Goal: Information Seeking & Learning: Understand process/instructions

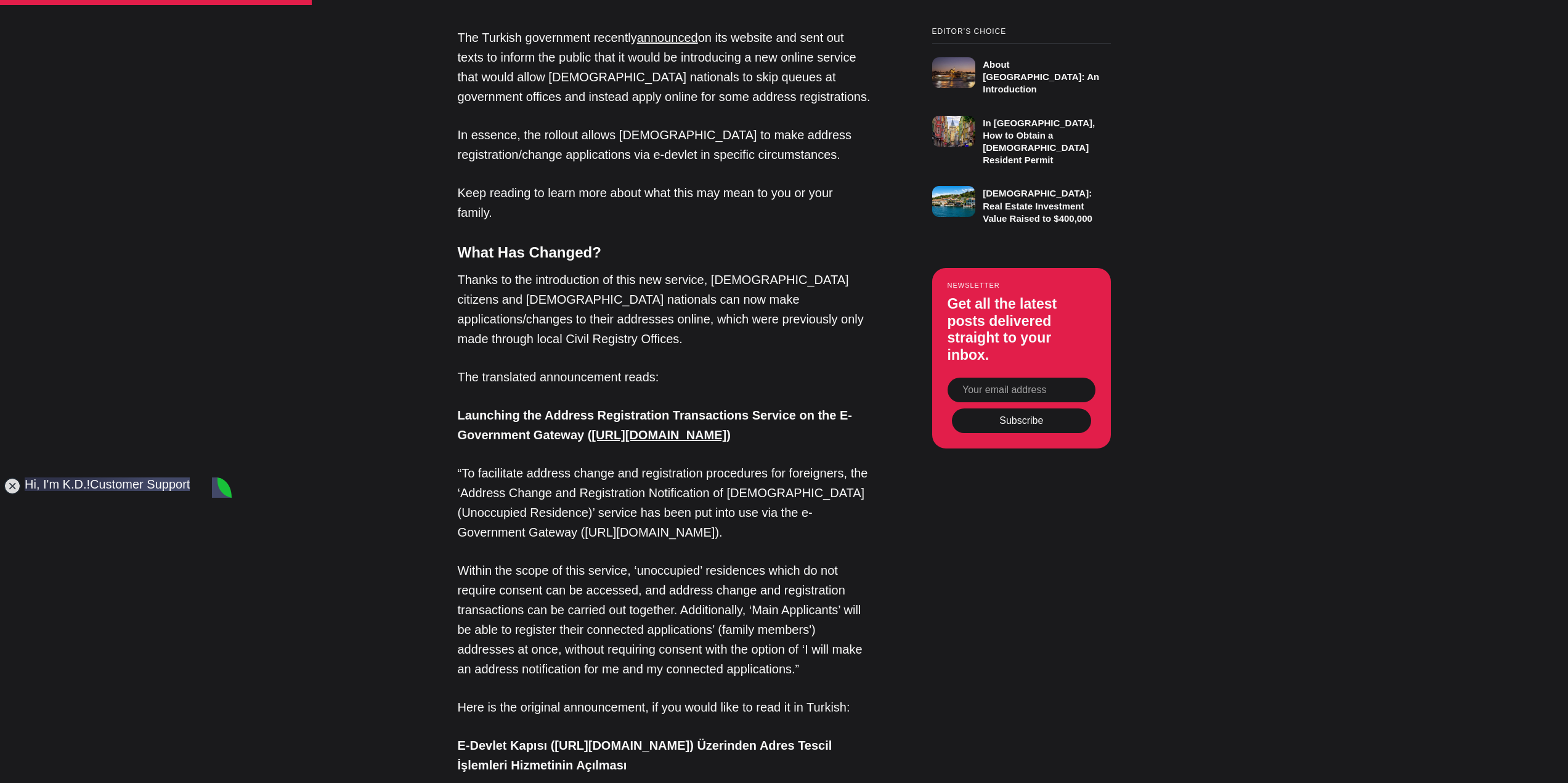
scroll to position [1006, 0]
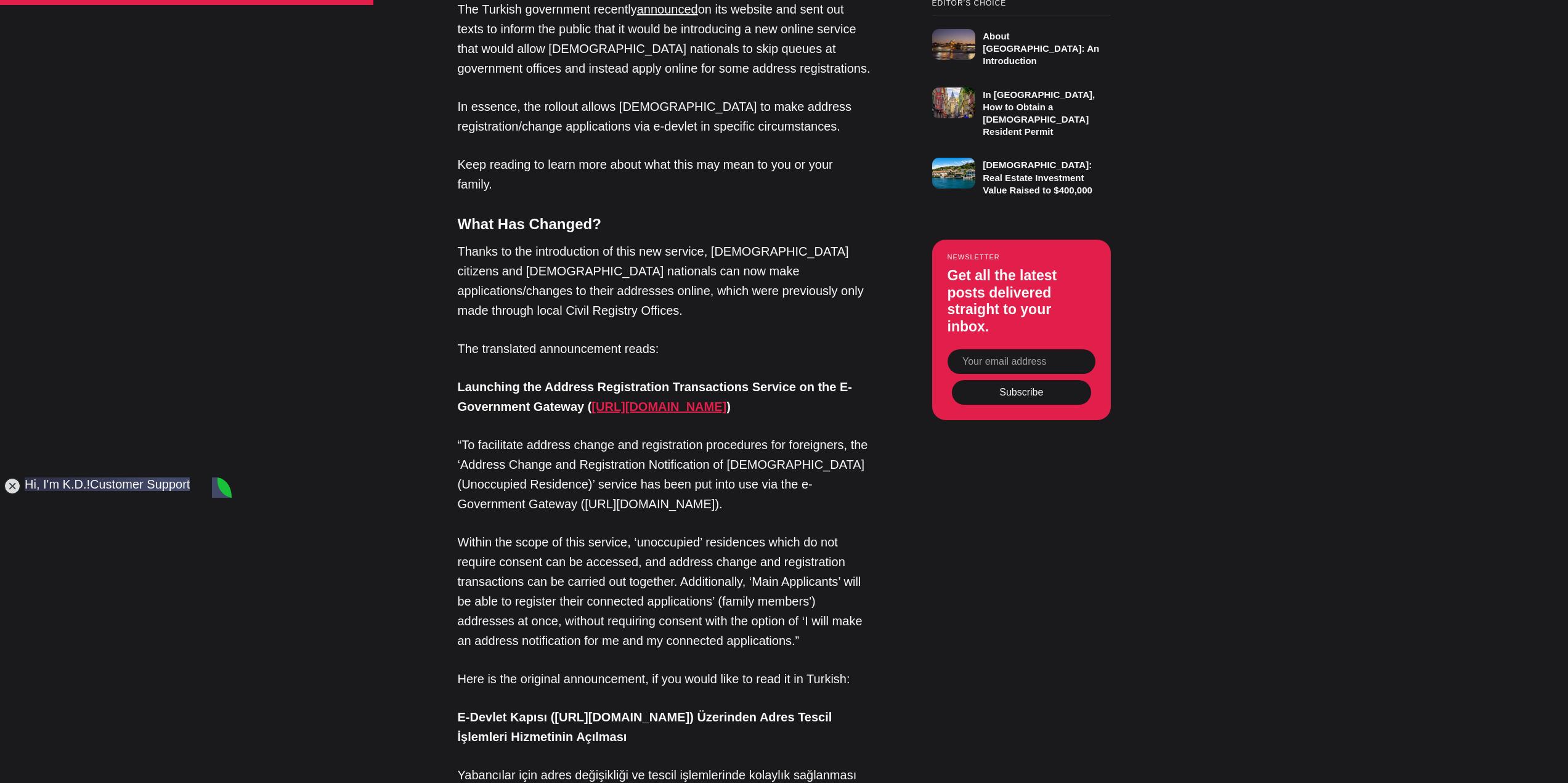
click at [672, 400] on strong "[URL][DOMAIN_NAME]" at bounding box center [659, 407] width 135 height 13
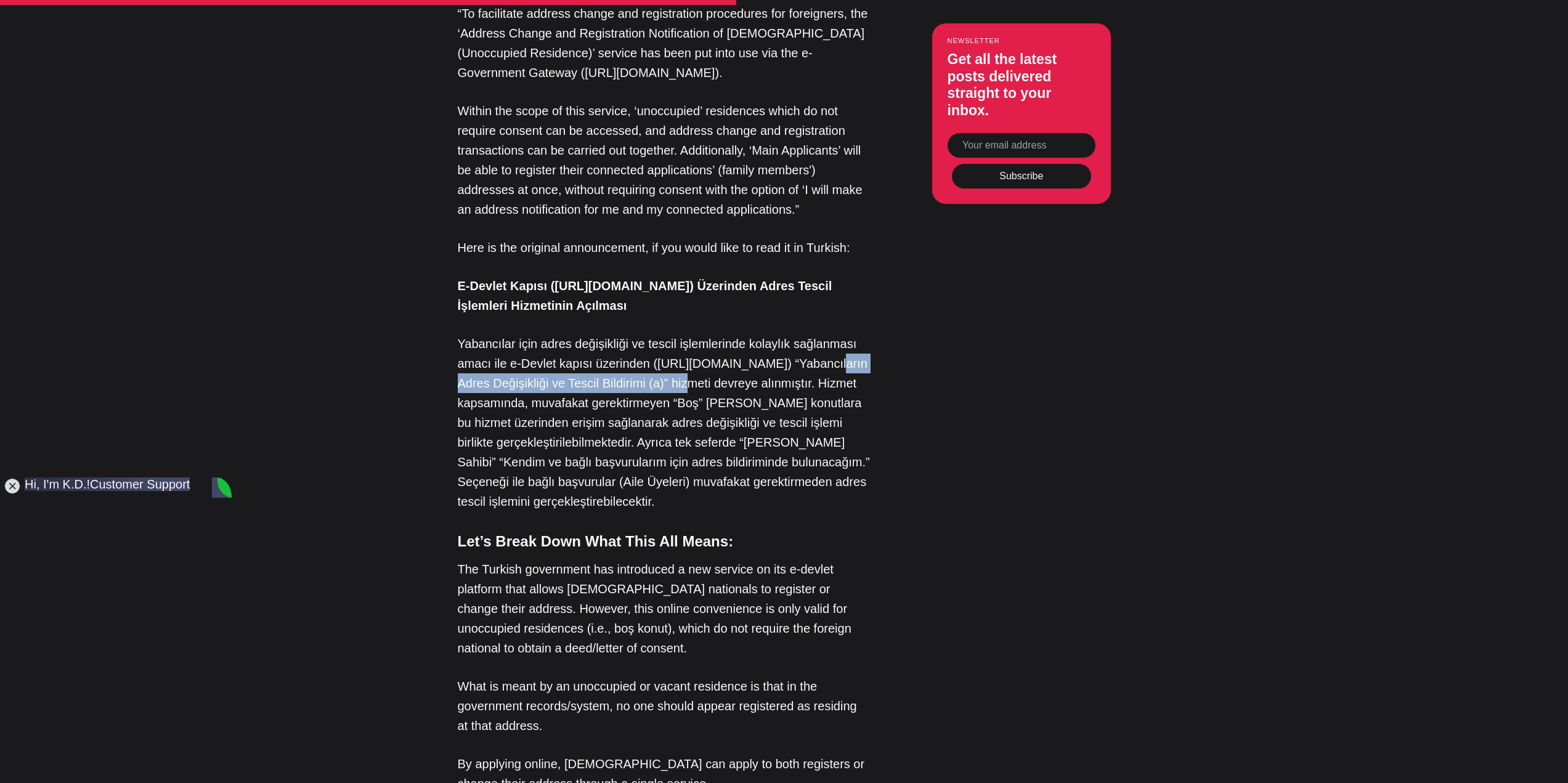
drag, startPoint x: 459, startPoint y: 311, endPoint x: 715, endPoint y: 311, distance: 256.0
click at [715, 333] on p "Yabancılar için adres değişikliği ve tescil işlemlerinde kolaylık sağlanması am…" at bounding box center [664, 422] width 413 height 177
click at [709, 333] on p "Yabancılar için adres değişikliği ve tescil işlemlerinde kolaylık sağlanması am…" at bounding box center [664, 422] width 413 height 177
drag, startPoint x: 462, startPoint y: 311, endPoint x: 716, endPoint y: 313, distance: 254.0
click at [716, 333] on p "Yabancılar için adres değişikliği ve tescil işlemlerinde kolaylık sağlanması am…" at bounding box center [664, 422] width 413 height 177
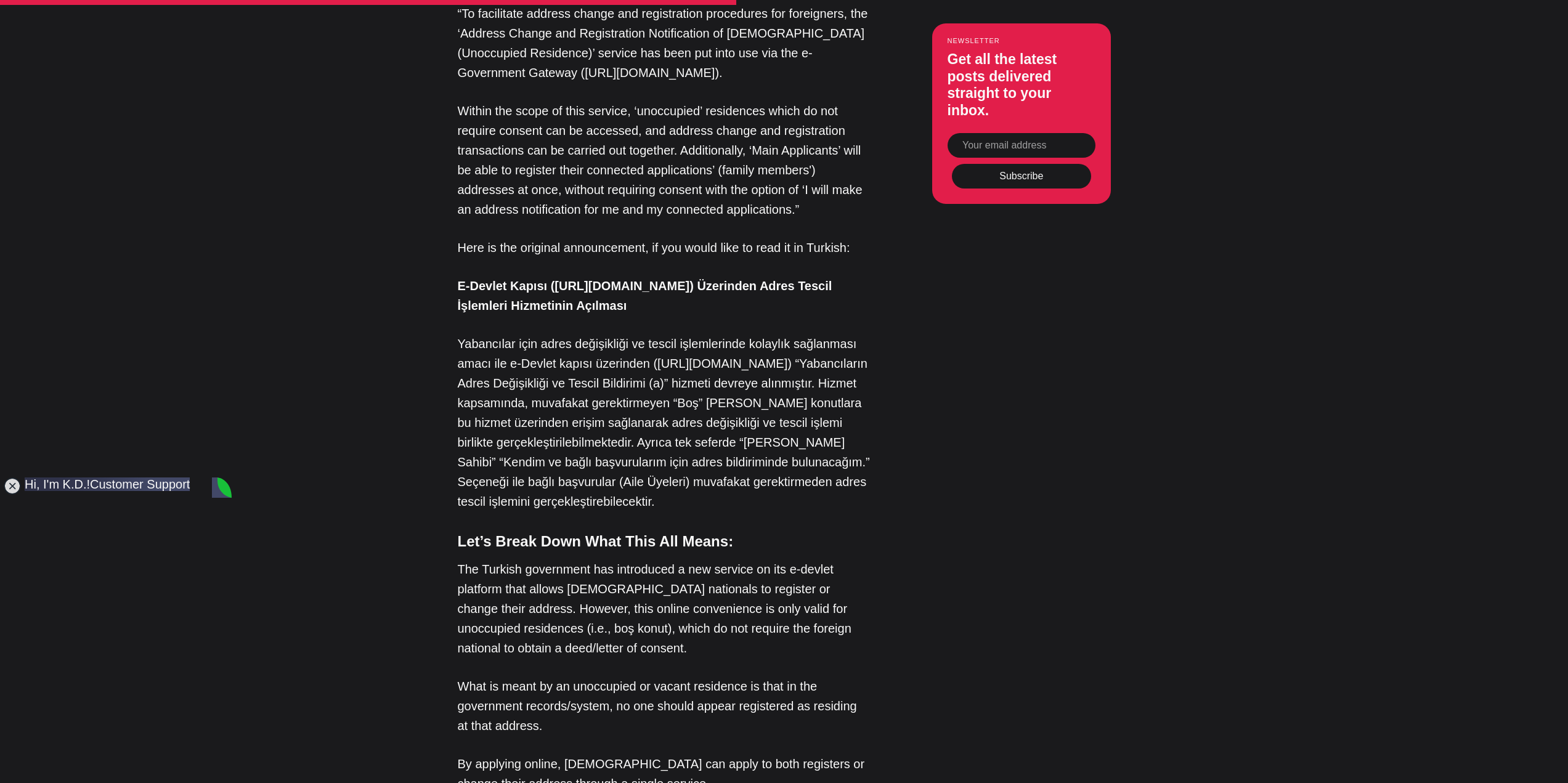
click at [871, 352] on div "Editor’s Choice About [GEOGRAPHIC_DATA]: An Introduction In [GEOGRAPHIC_DATA], …" at bounding box center [783, 529] width 810 height 1922
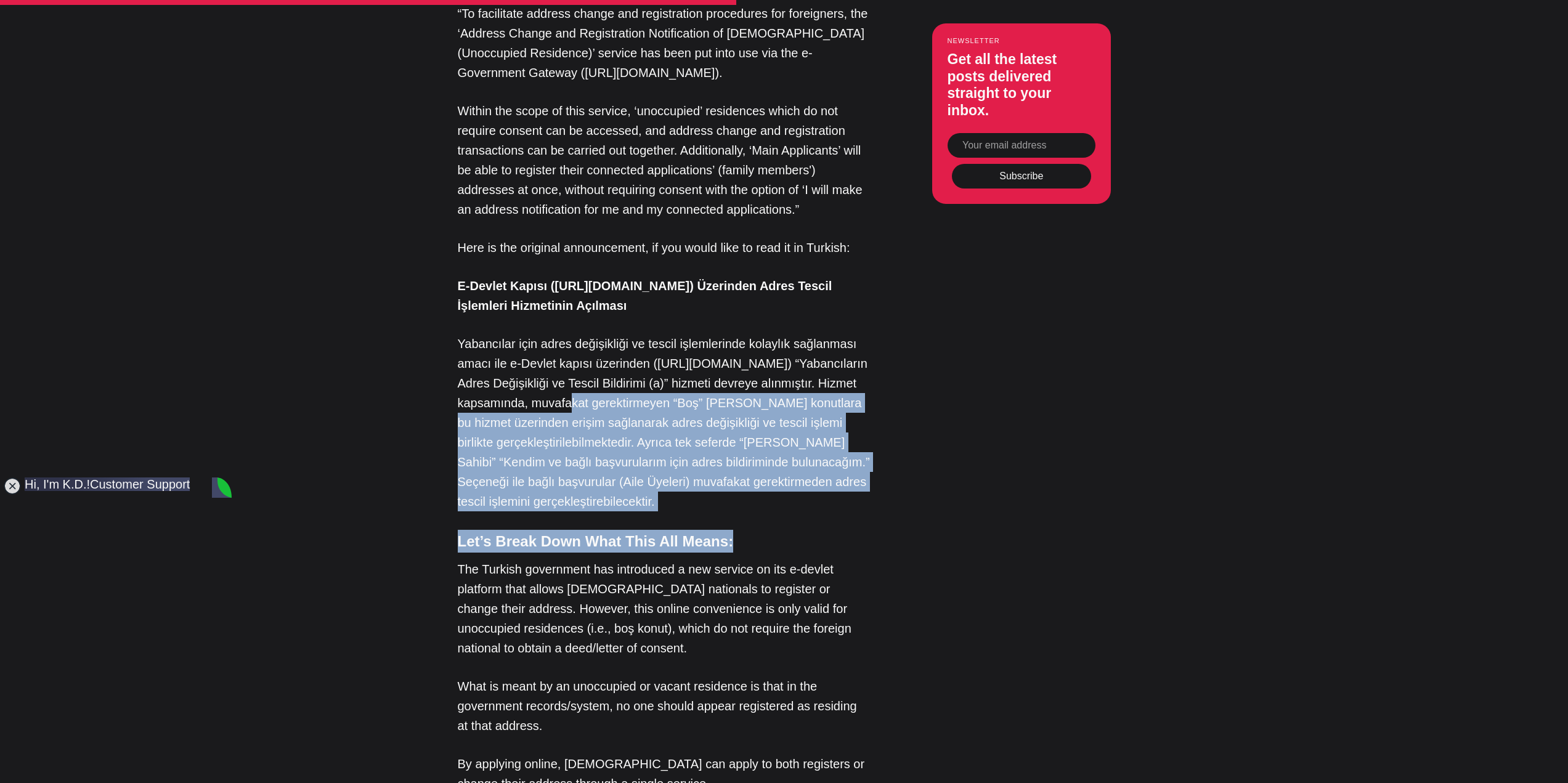
drag, startPoint x: 744, startPoint y: 441, endPoint x: 612, endPoint y: 325, distance: 175.7
click at [612, 325] on div "The Turkish government recently announced on its website and sent out texts to …" at bounding box center [664, 529] width 413 height 1922
click at [739, 421] on p "Yabancılar için adres değişikliği ve tescil işlemlerinde kolaylık sağlanması am…" at bounding box center [664, 422] width 413 height 177
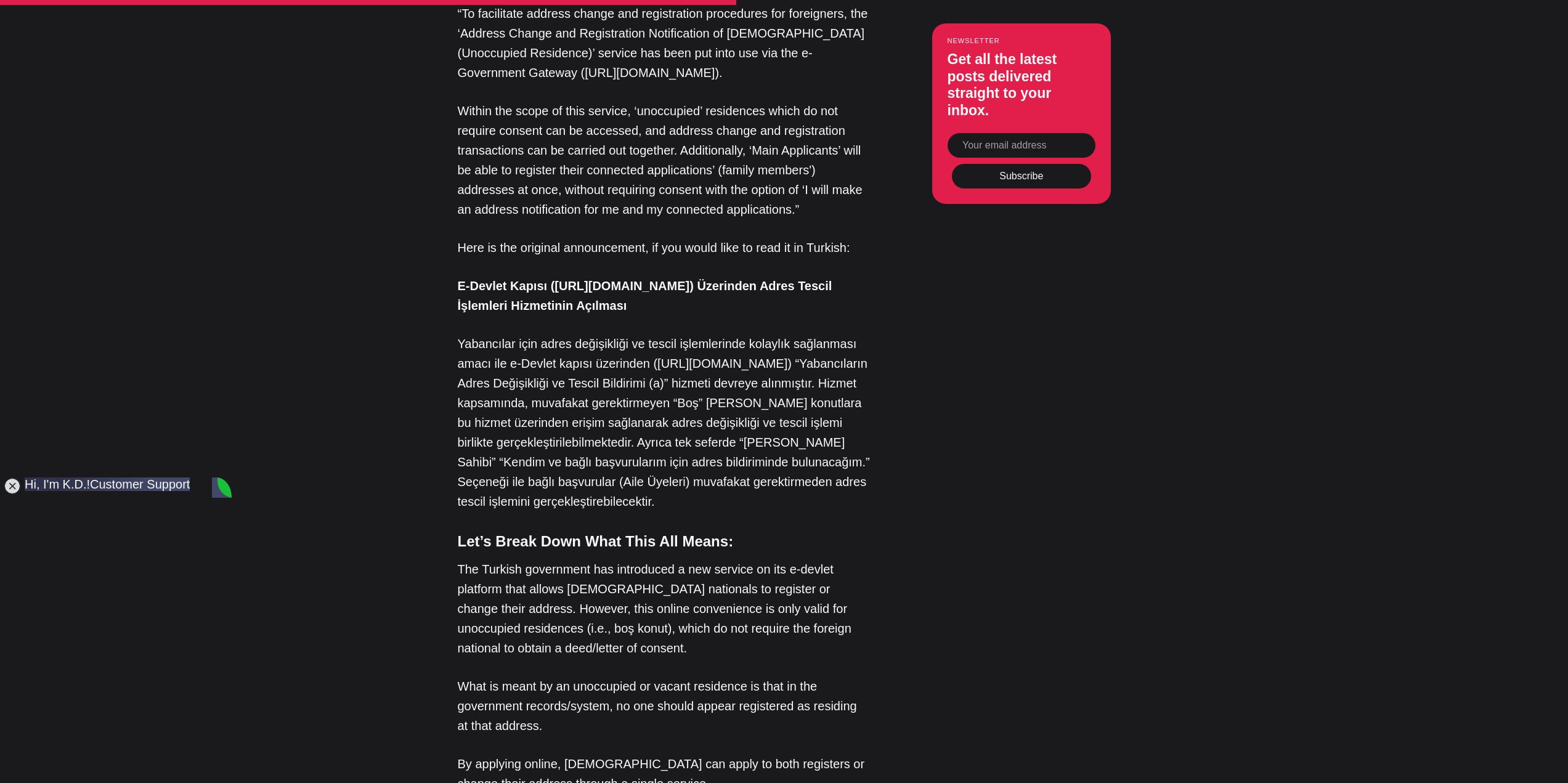
click at [734, 430] on p "Yabancılar için adres değişikliği ve tescil işlemlerinde kolaylık sağlanması am…" at bounding box center [664, 422] width 413 height 177
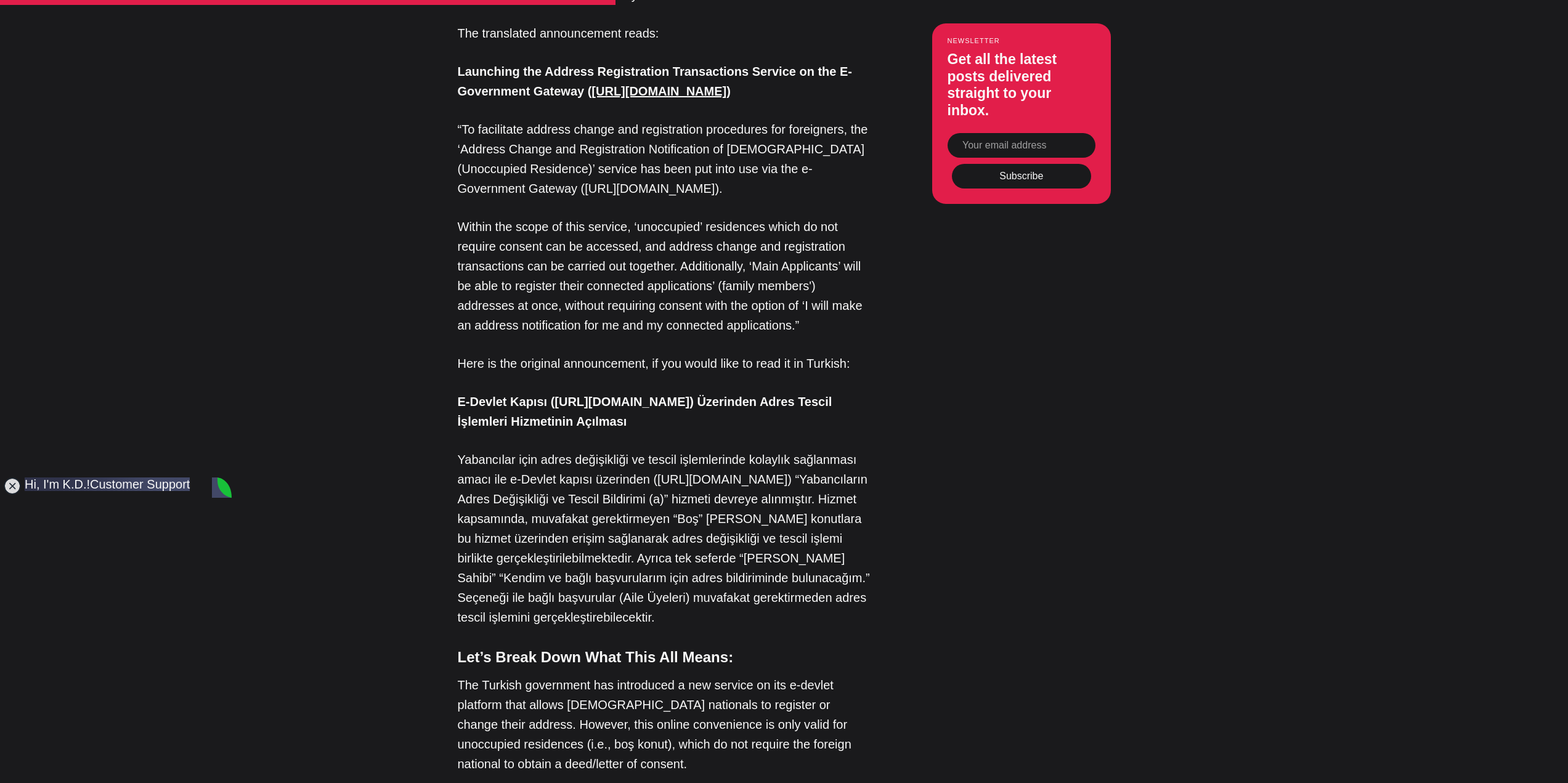
scroll to position [1294, 0]
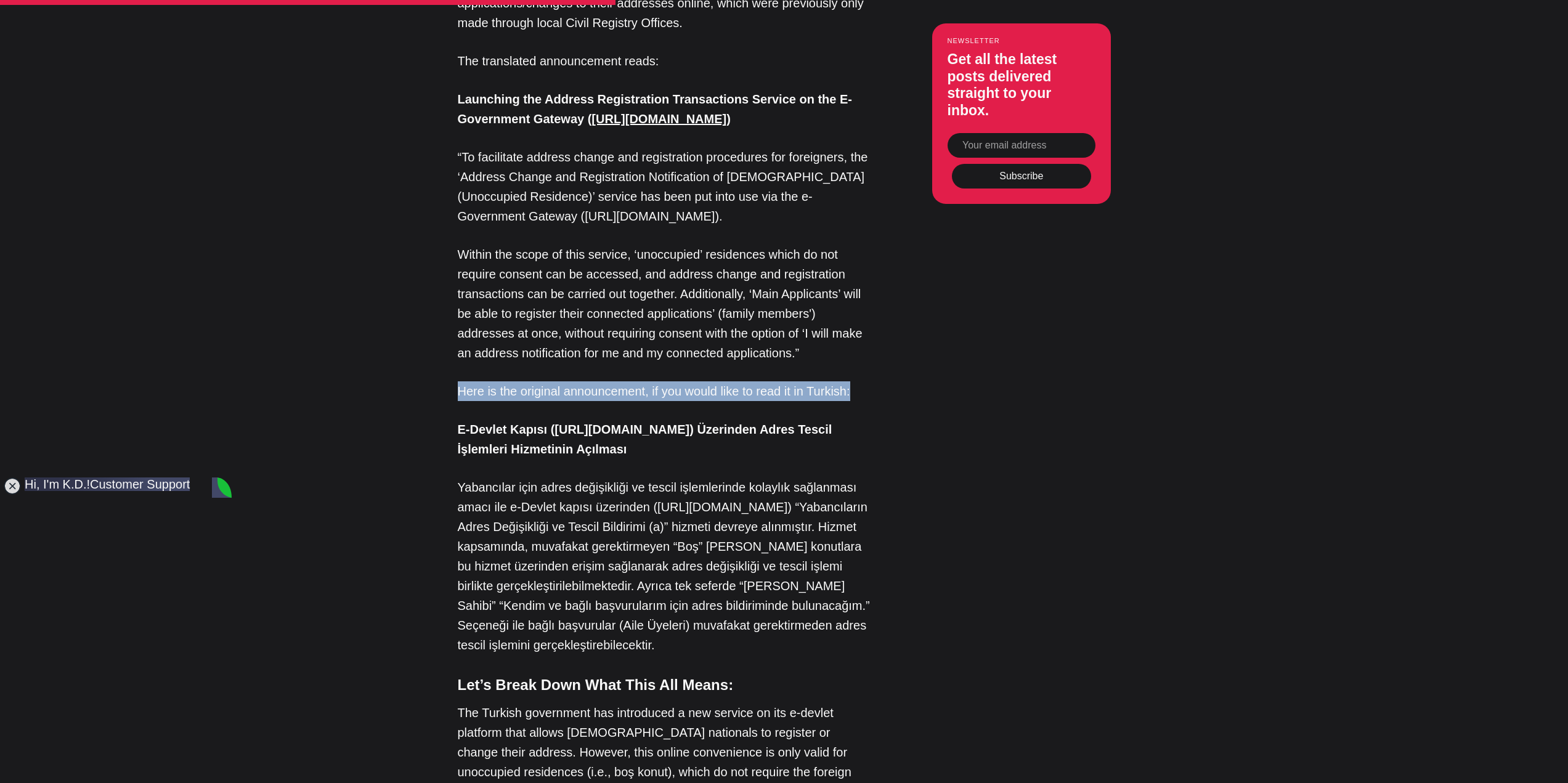
drag, startPoint x: 860, startPoint y: 305, endPoint x: 433, endPoint y: 316, distance: 427.1
click at [433, 316] on div "Editor’s Choice About Türkiye: An Introduction In Turkey, How to Obtain a Turki…" at bounding box center [783, 672] width 810 height 1922
click at [437, 331] on div "Editor’s Choice About Türkiye: An Introduction In Turkey, How to Obtain a Turki…" at bounding box center [783, 672] width 810 height 1922
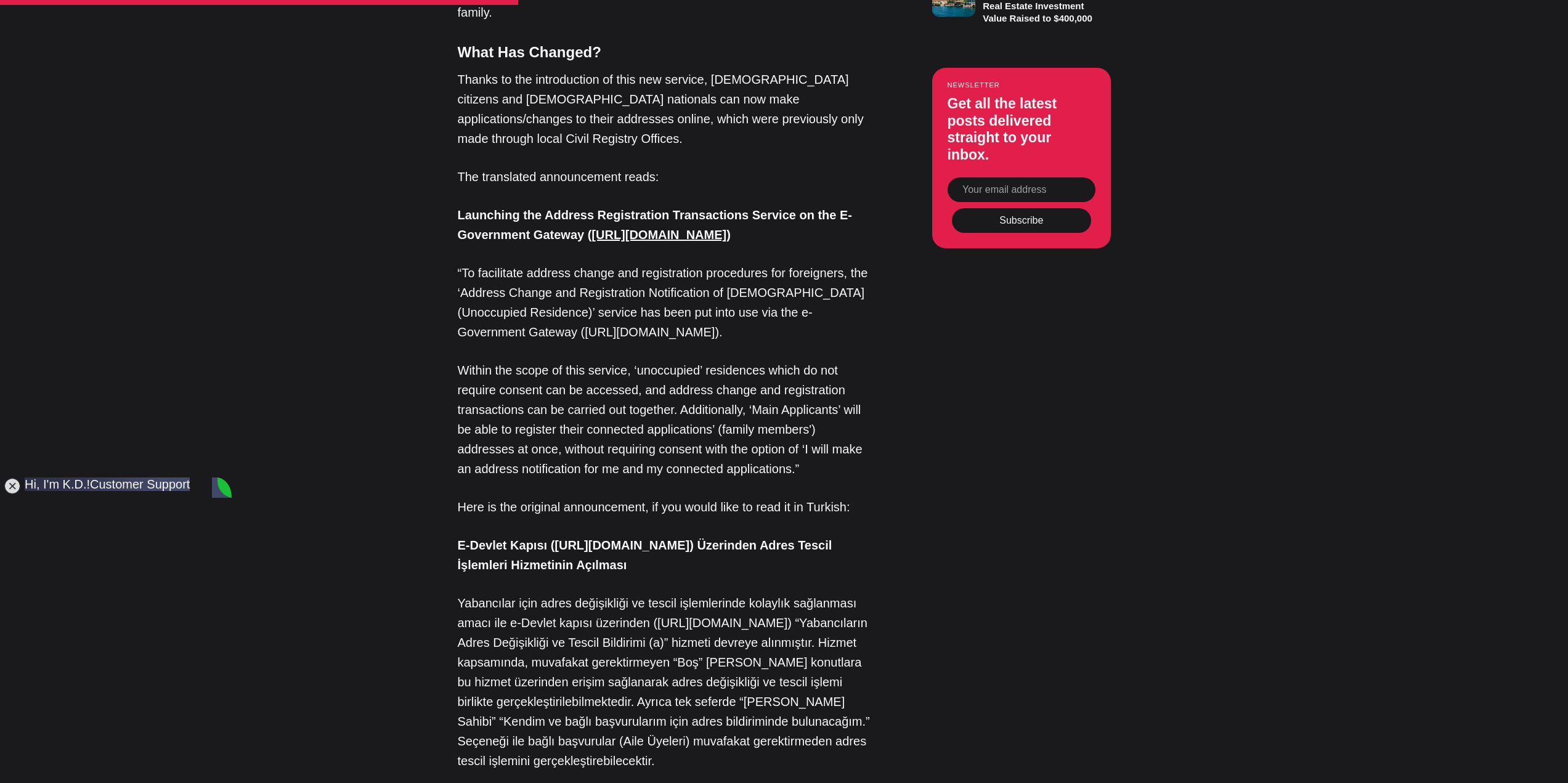
scroll to position [1150, 0]
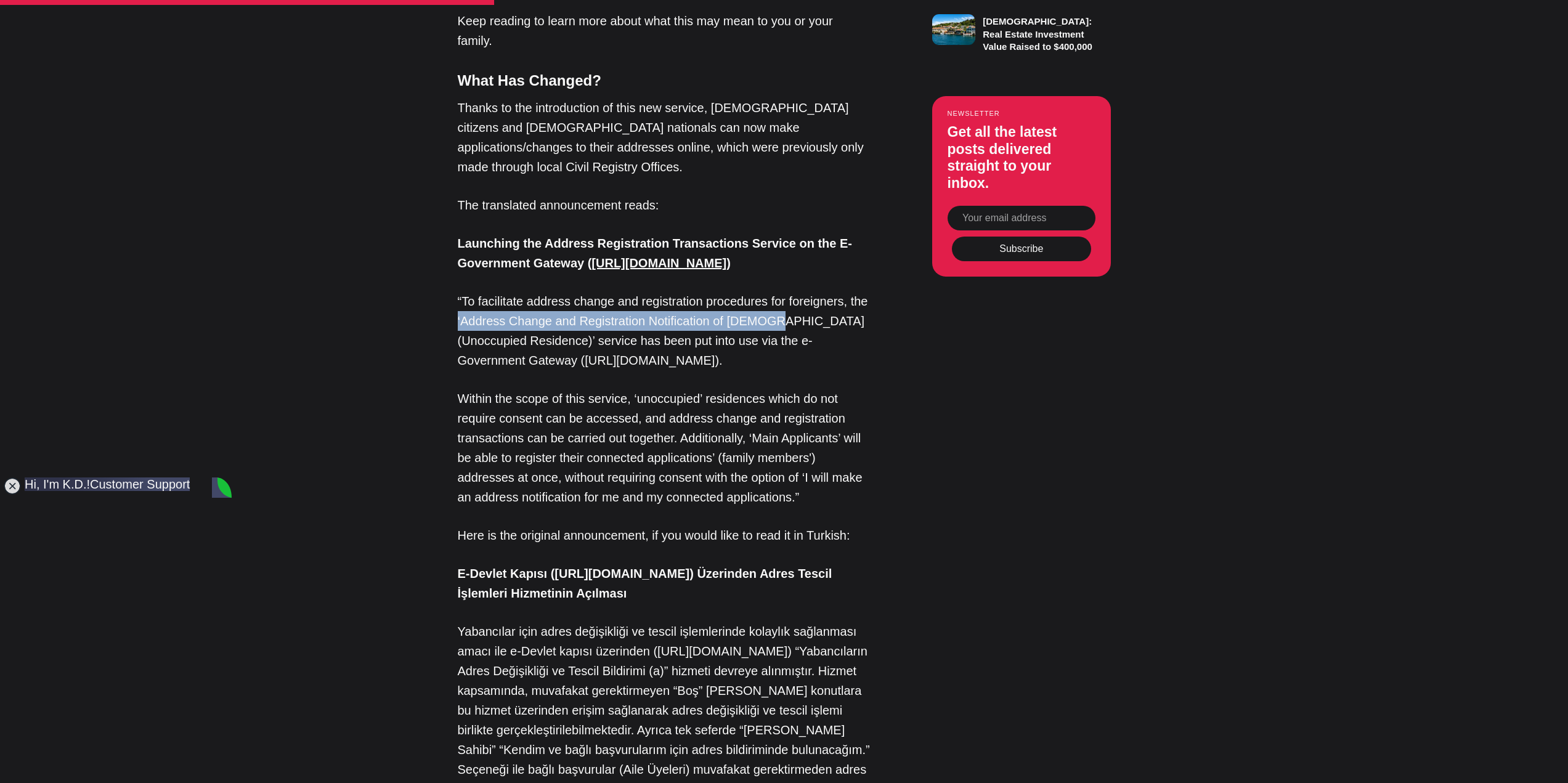
drag, startPoint x: 444, startPoint y: 245, endPoint x: 765, endPoint y: 249, distance: 321.0
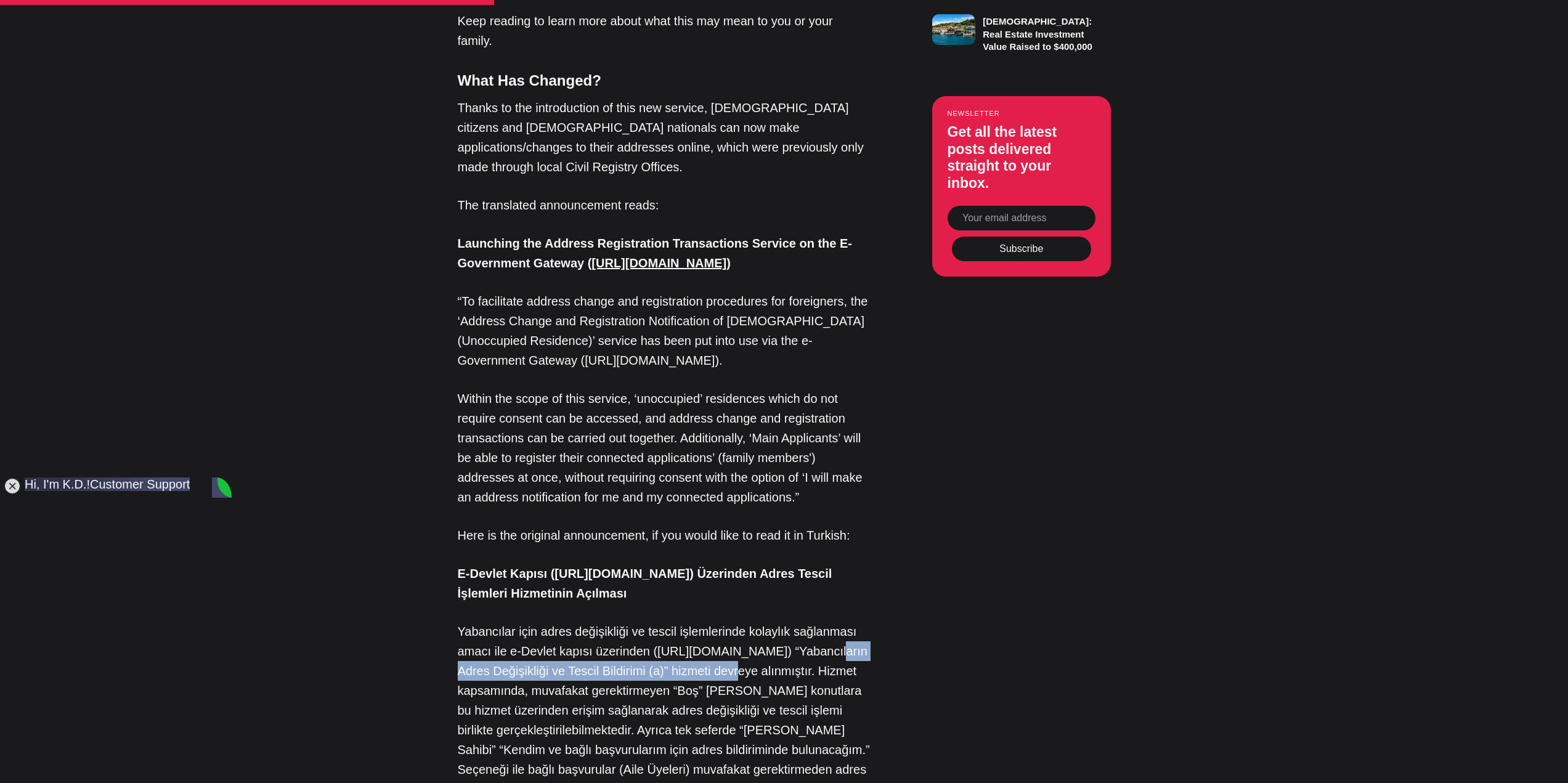
drag, startPoint x: 429, startPoint y: 600, endPoint x: 759, endPoint y: 593, distance: 330.1
